Goal: Check status

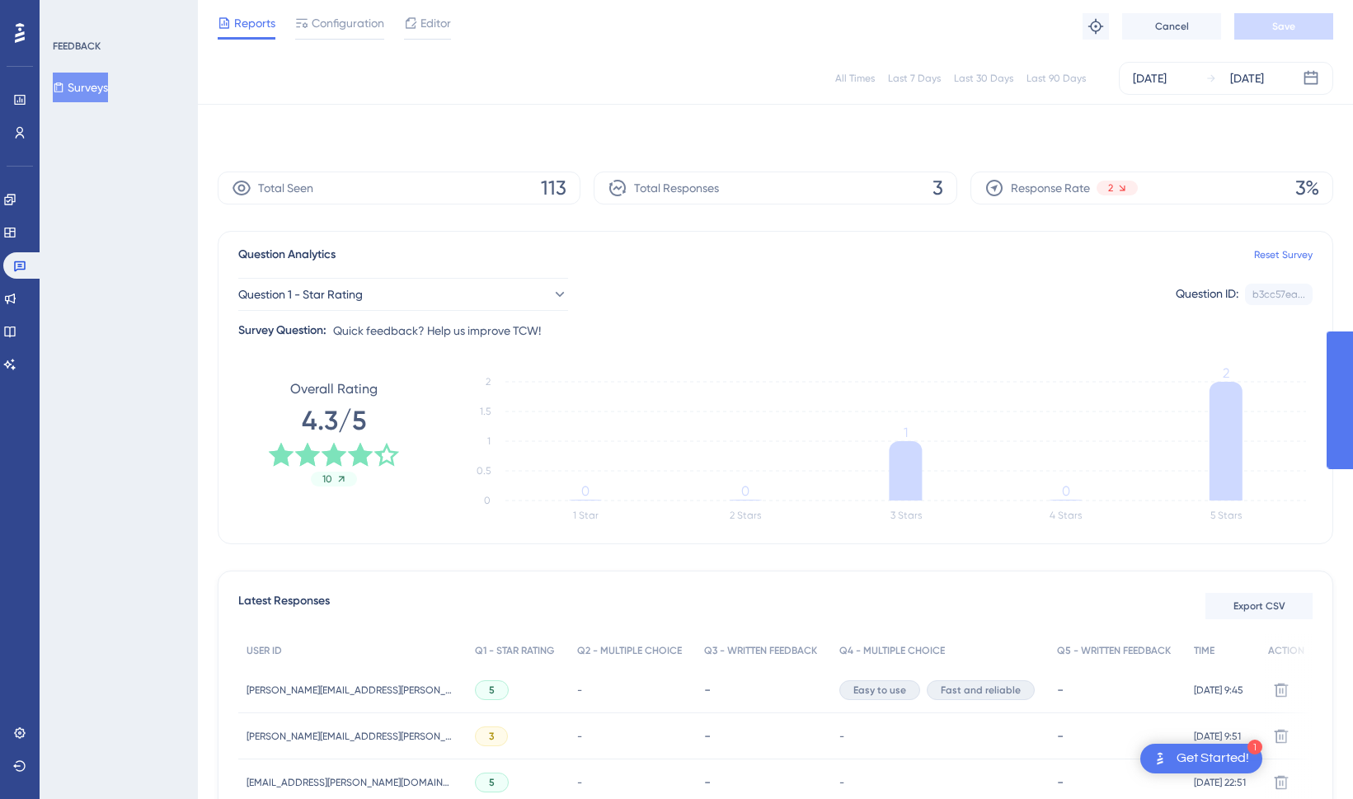
scroll to position [106, 0]
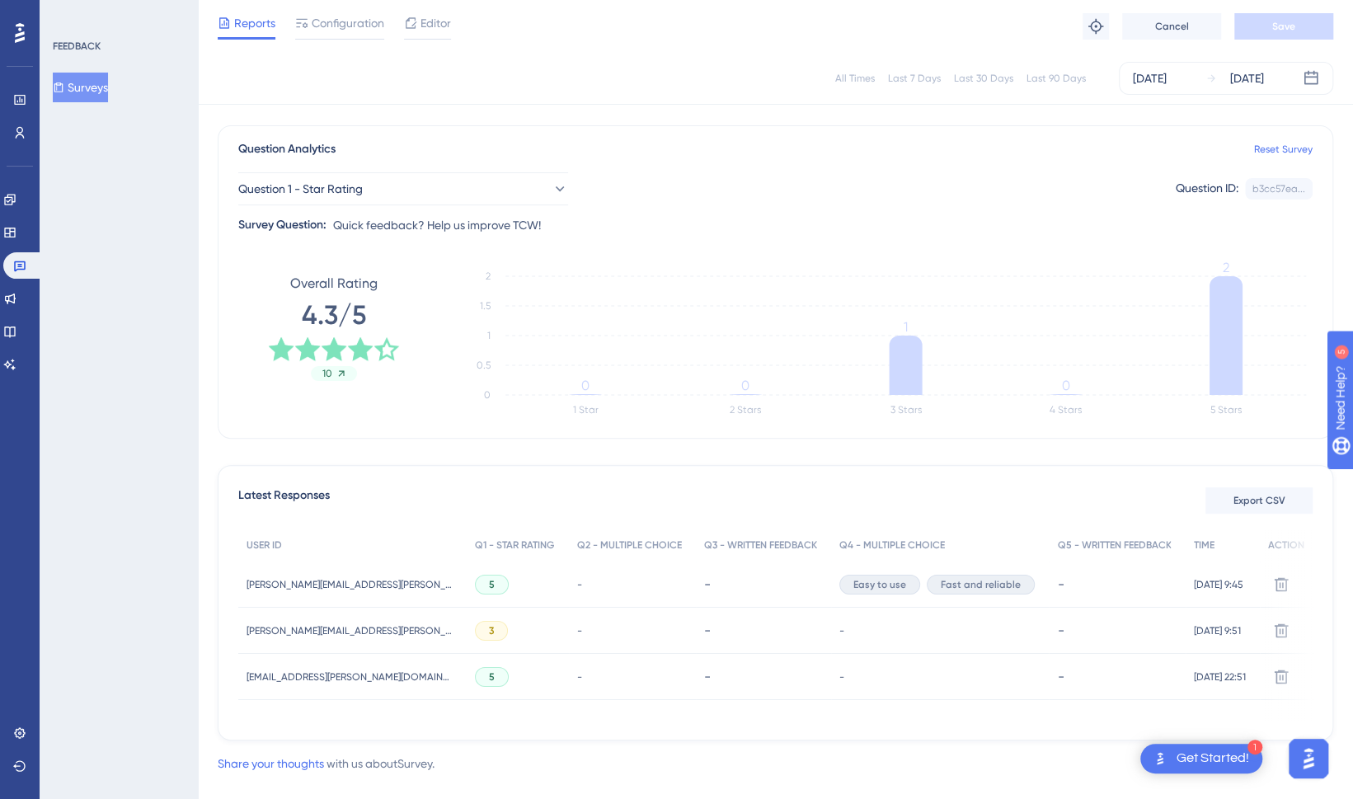
click at [1205, 74] on icon at bounding box center [1211, 79] width 12 height 12
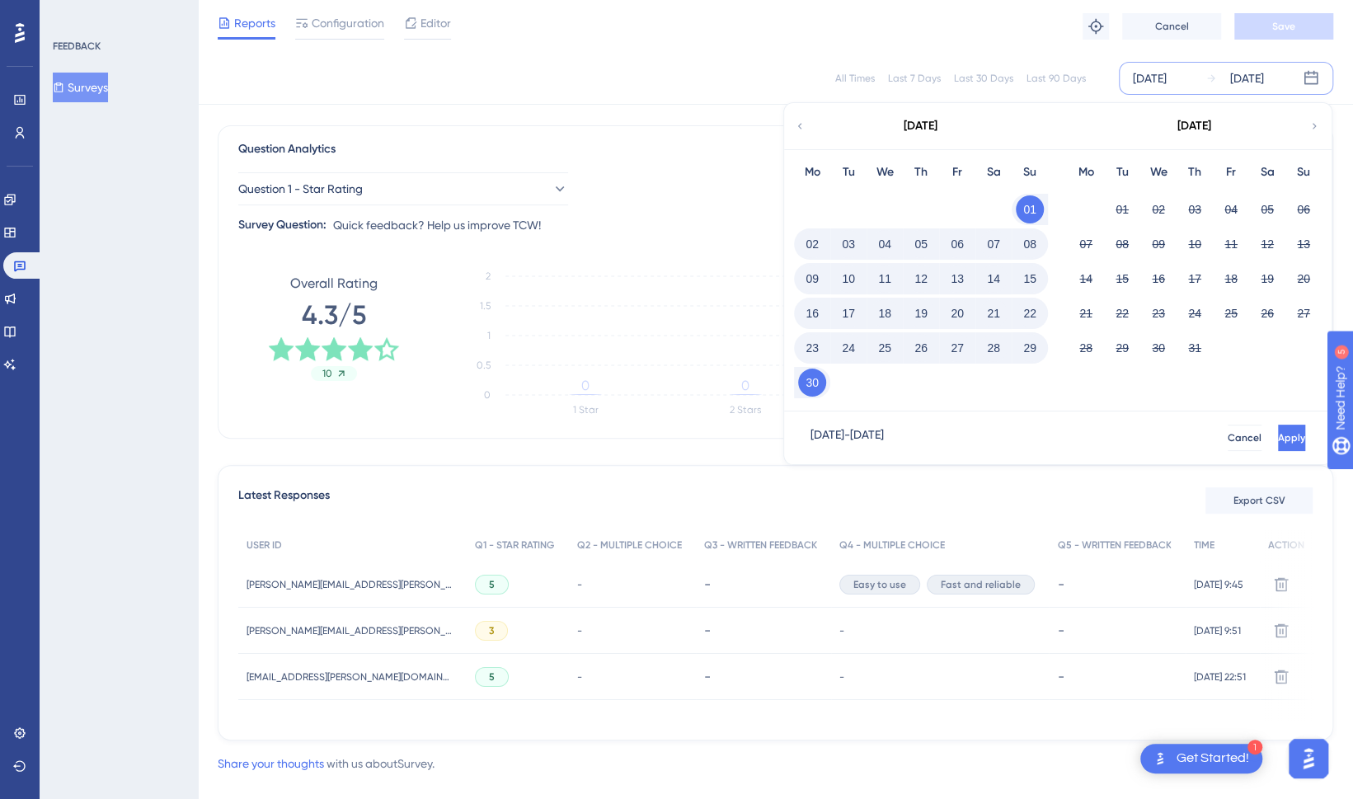
click at [1321, 126] on div "[DATE]" at bounding box center [1194, 126] width 272 height 46
click at [1316, 126] on icon at bounding box center [1314, 126] width 12 height 15
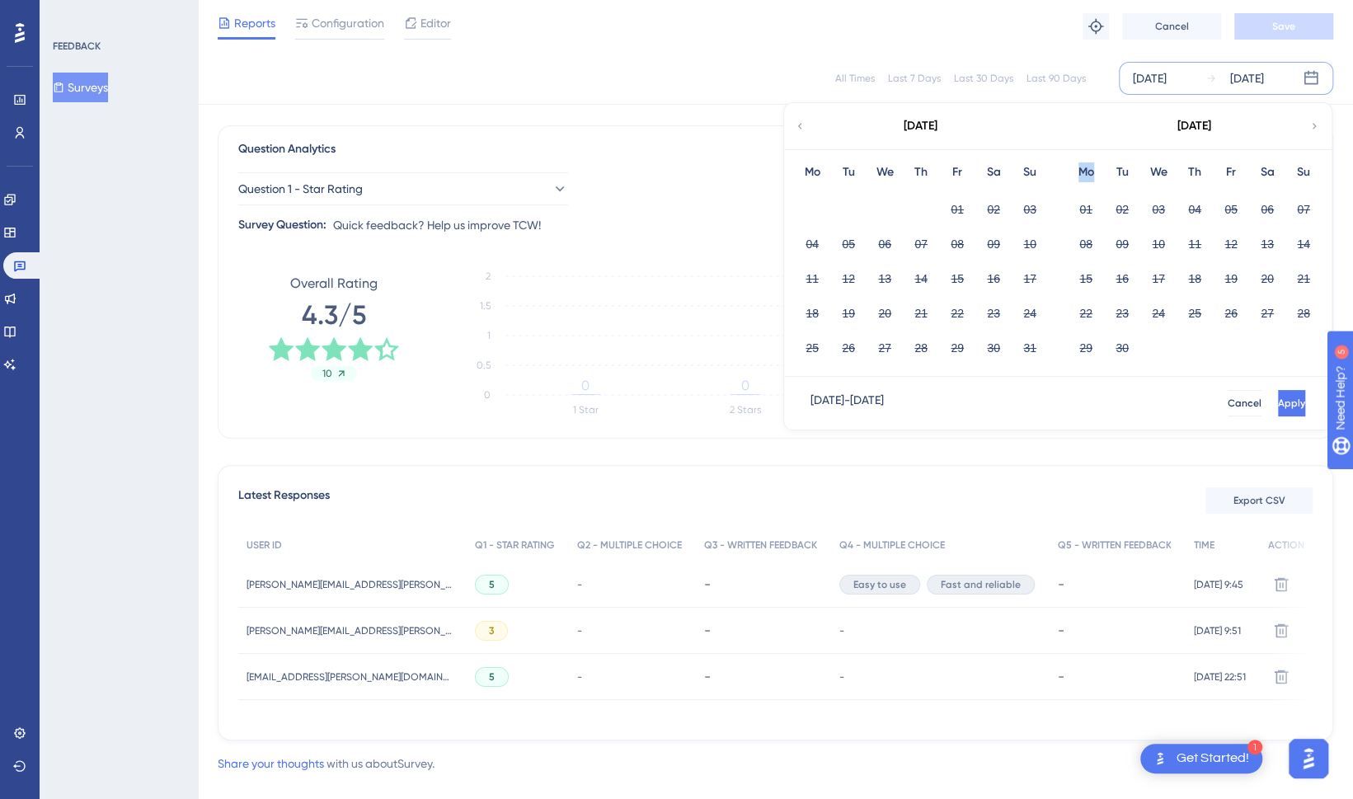
click at [1316, 126] on icon at bounding box center [1314, 126] width 12 height 15
click at [795, 124] on icon at bounding box center [800, 126] width 12 height 15
click at [854, 81] on div "All Times" at bounding box center [855, 78] width 40 height 13
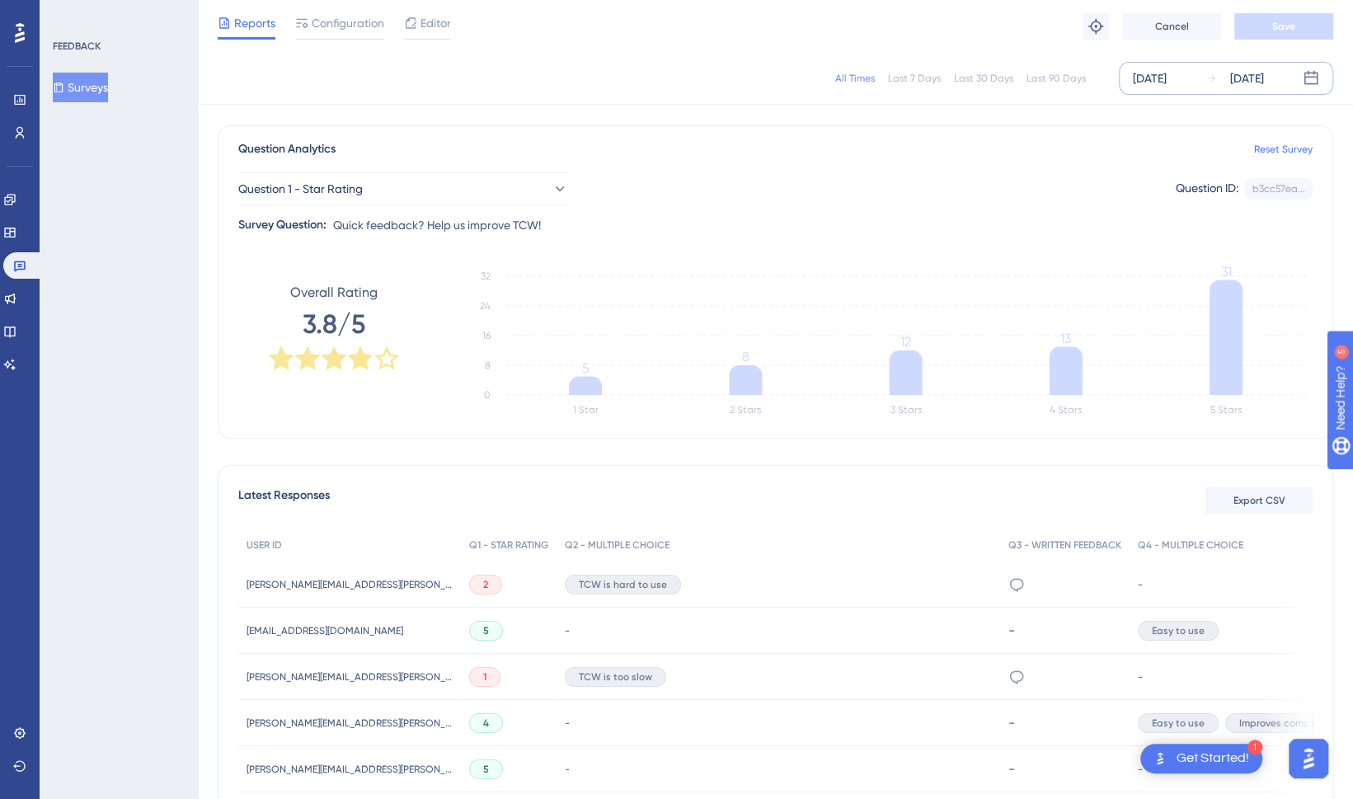
click at [1166, 78] on div "[DATE]" at bounding box center [1150, 78] width 34 height 20
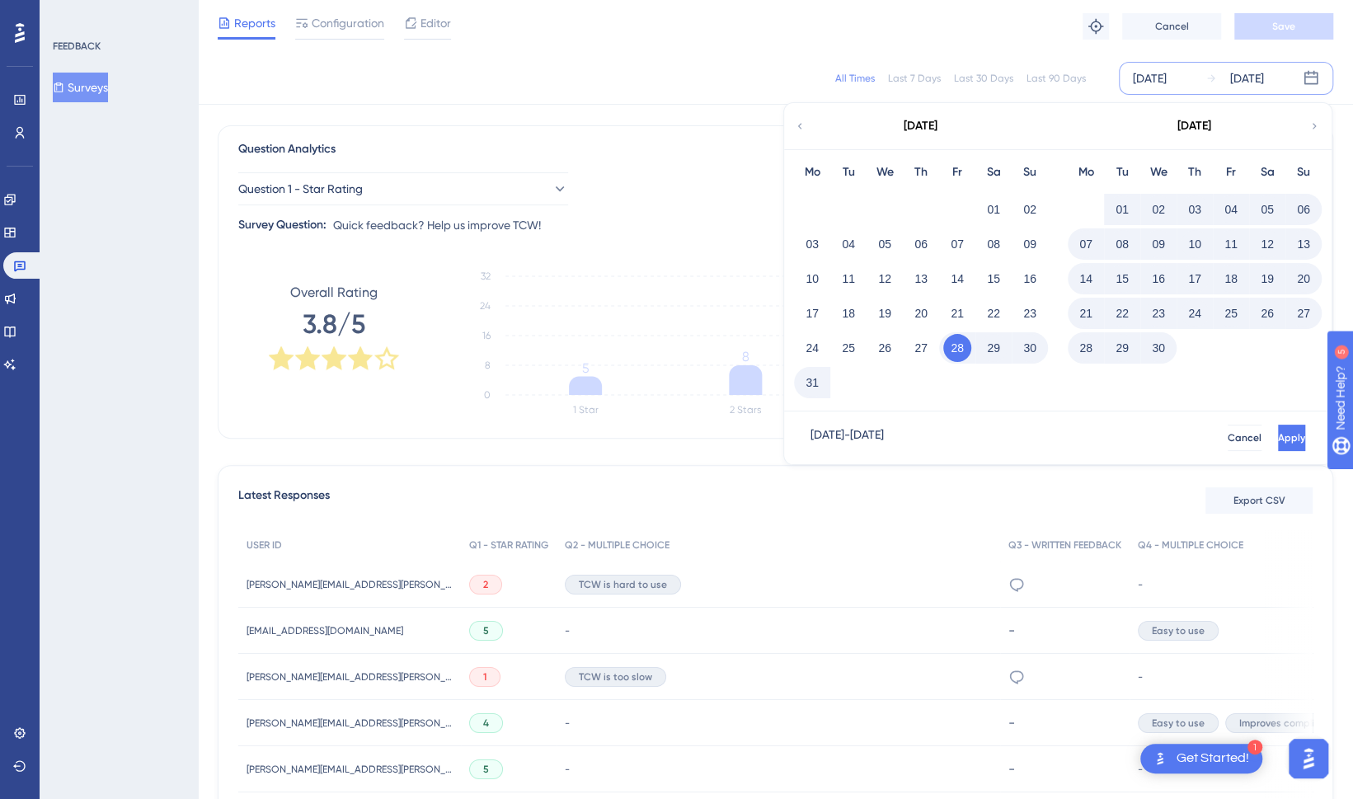
click at [1314, 124] on icon at bounding box center [1314, 126] width 4 height 6
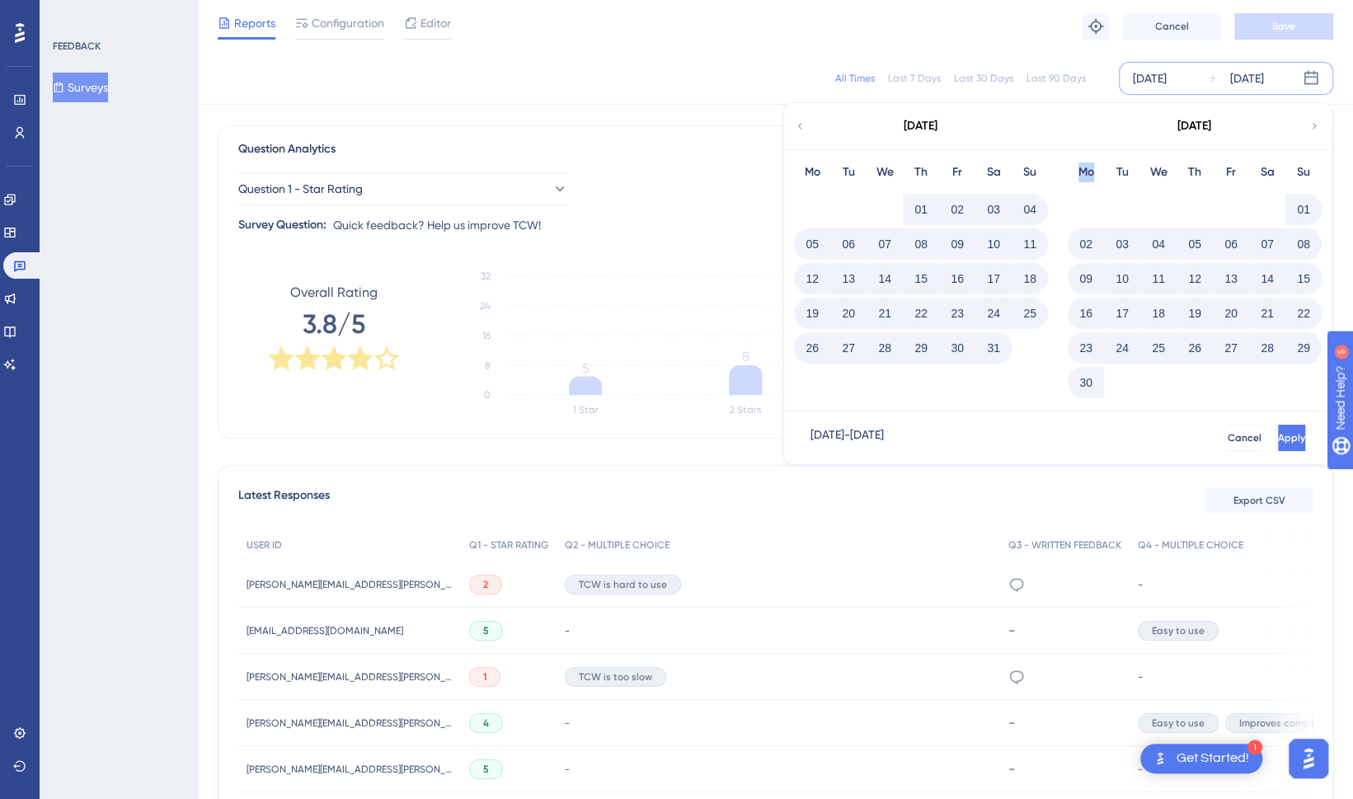
click at [1314, 124] on icon at bounding box center [1314, 126] width 4 height 6
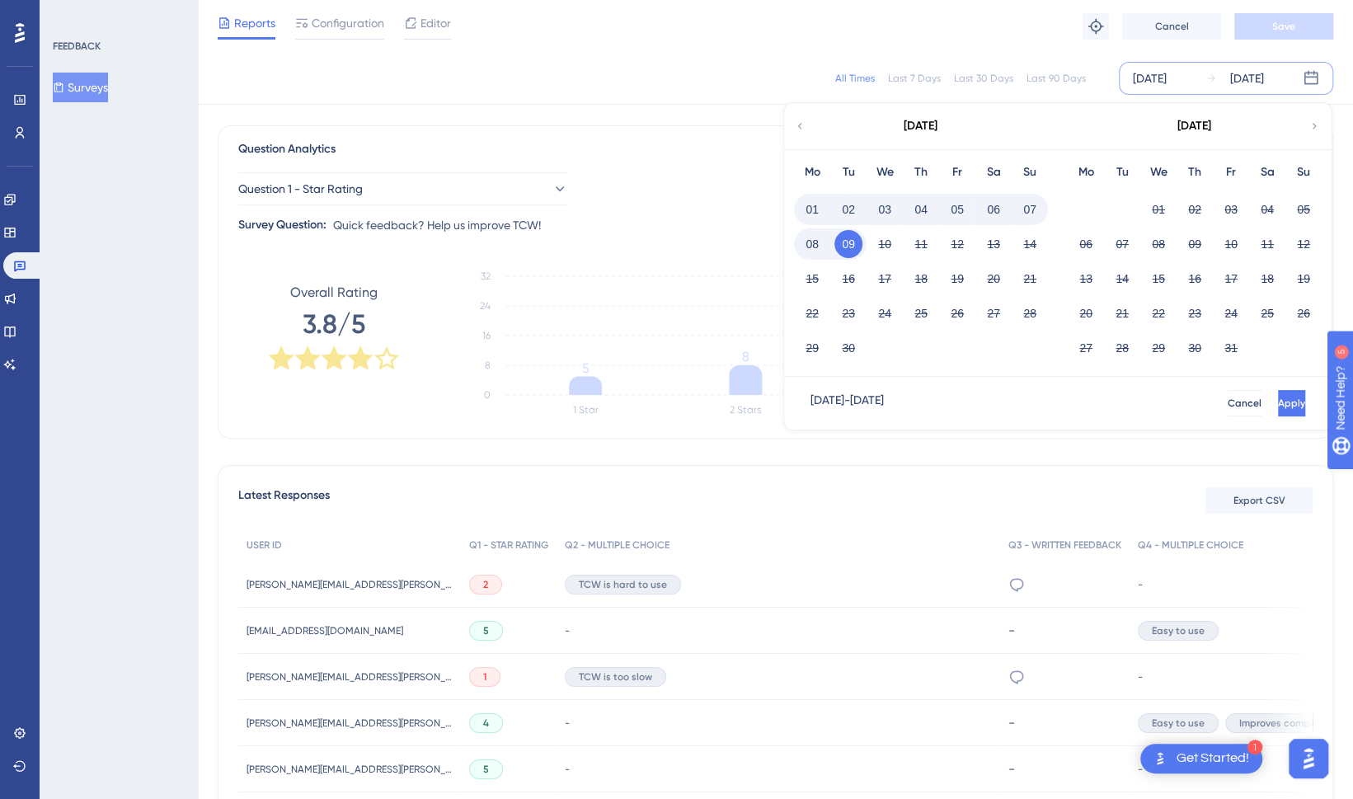
click at [854, 388] on div "[DATE] - [DATE] Cancel Apply" at bounding box center [1057, 403] width 547 height 53
click at [860, 397] on div "[DATE] - [DATE]" at bounding box center [846, 403] width 73 height 26
click at [849, 77] on div "All Times" at bounding box center [855, 78] width 40 height 13
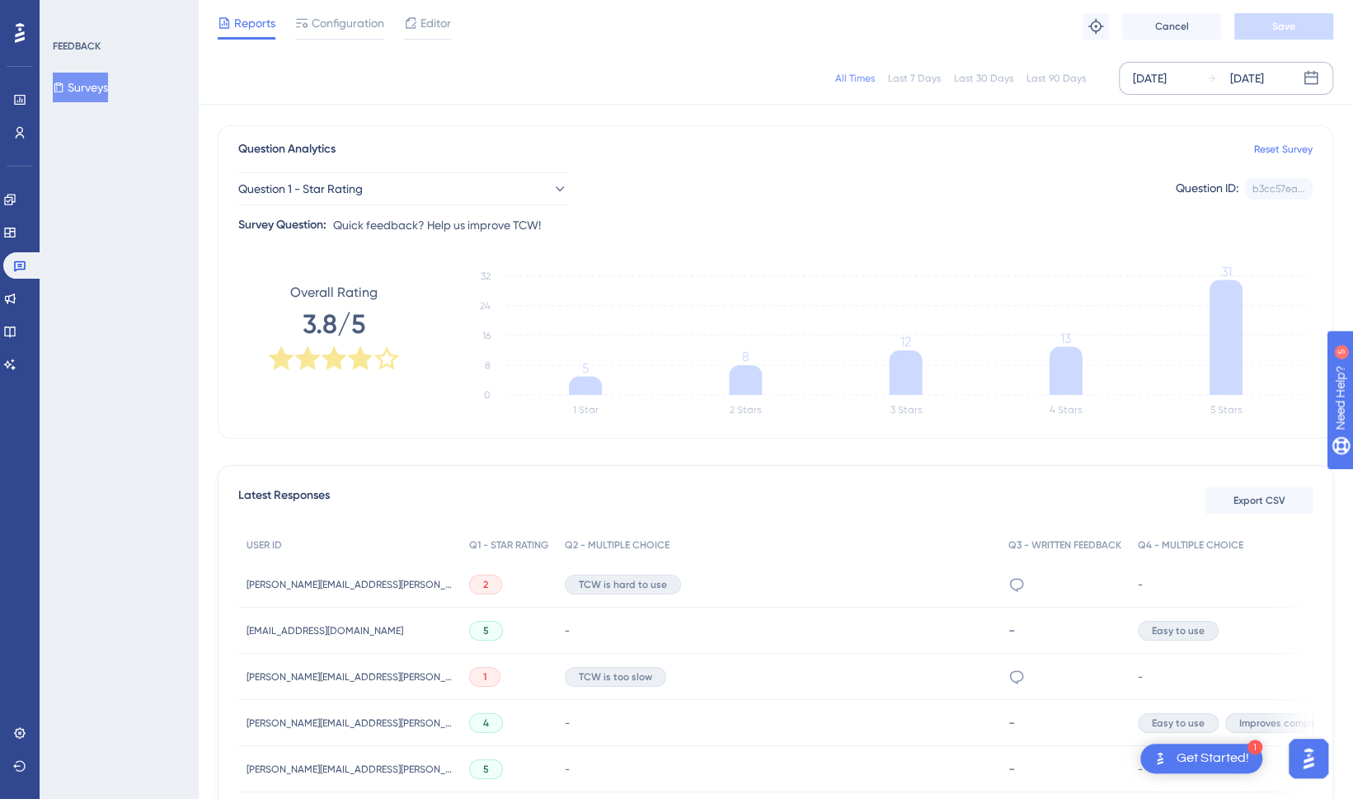
click at [1153, 75] on div "[DATE]" at bounding box center [1150, 78] width 34 height 20
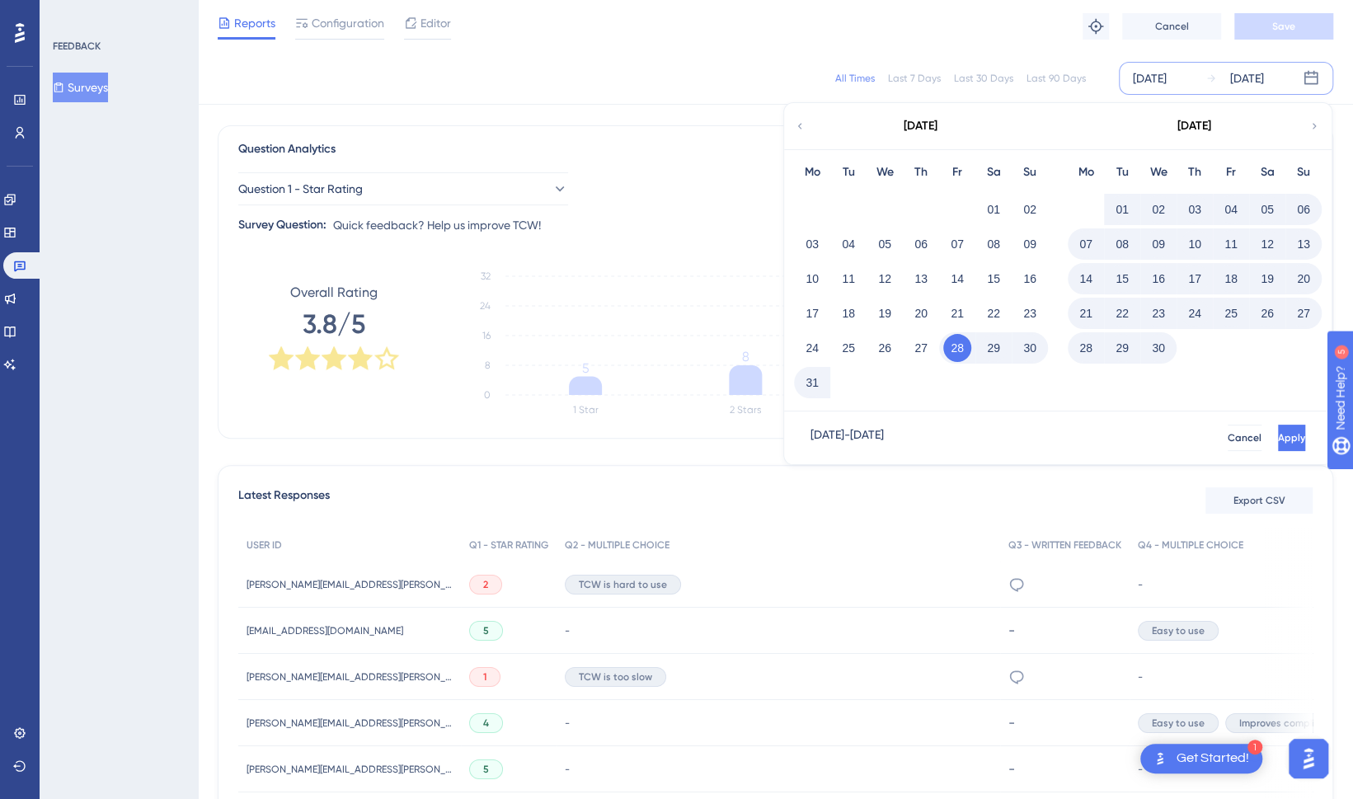
click at [1313, 124] on icon at bounding box center [1314, 126] width 4 height 6
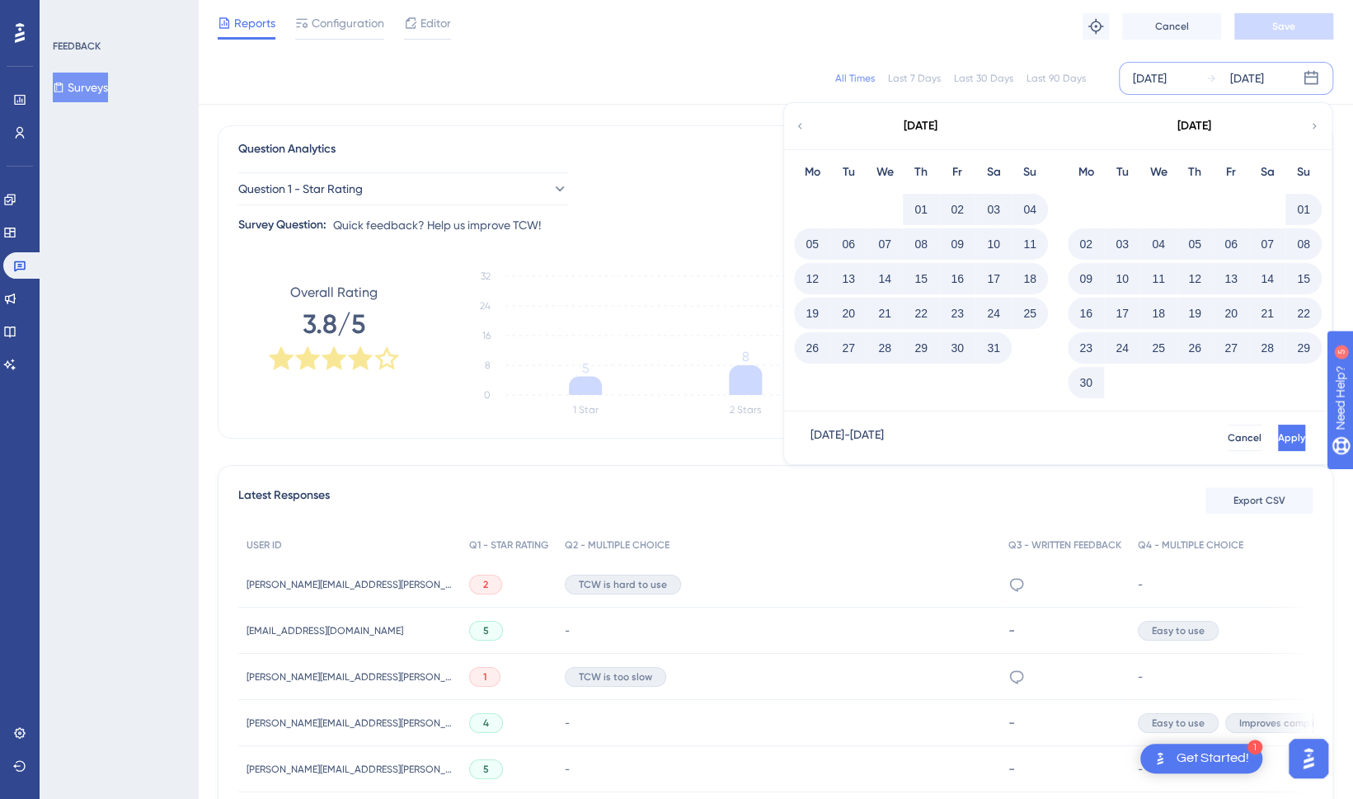
click at [1313, 124] on icon at bounding box center [1314, 126] width 4 height 6
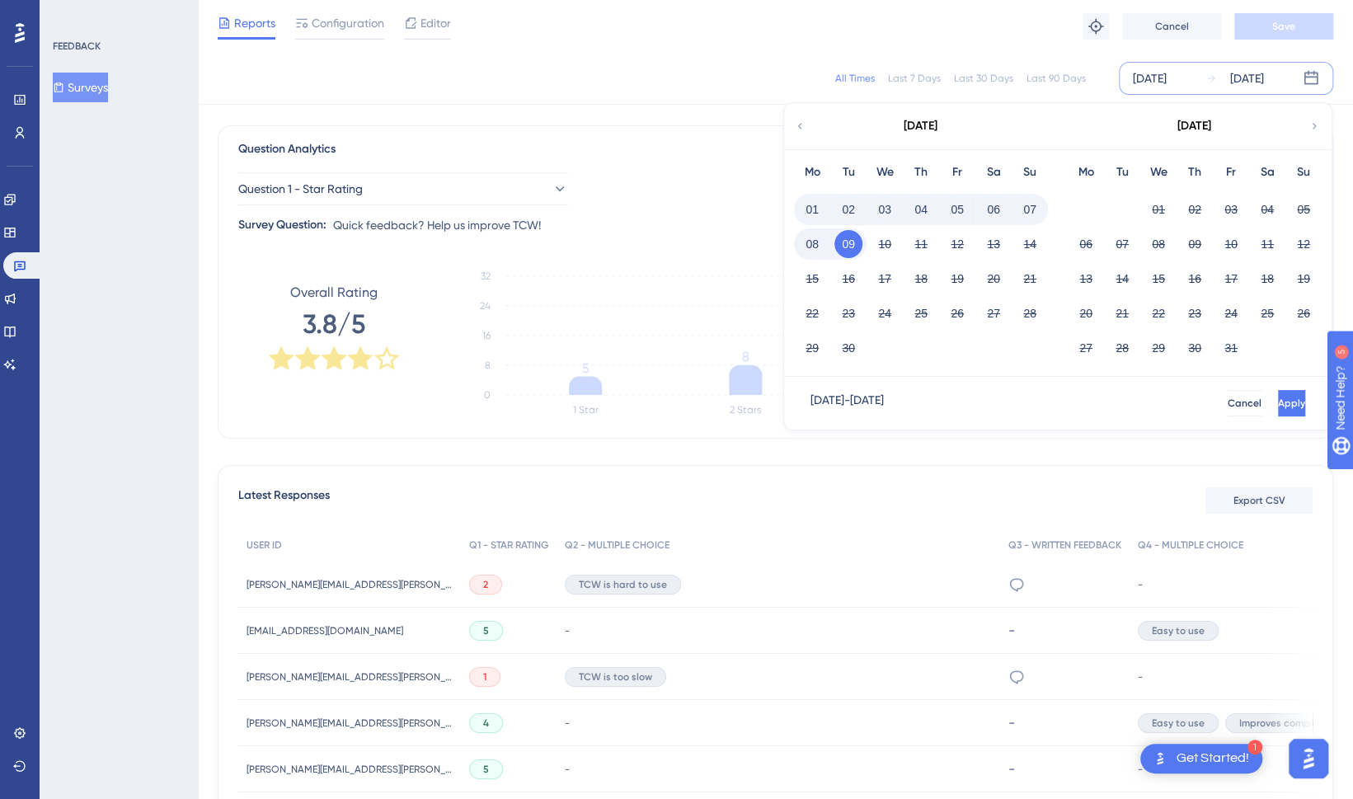
click at [806, 210] on button "01" at bounding box center [812, 209] width 28 height 28
click at [814, 247] on button "08" at bounding box center [812, 244] width 28 height 28
click at [1278, 392] on button "Apply" at bounding box center [1291, 403] width 27 height 26
